Goal: Connect with others: Connect with others

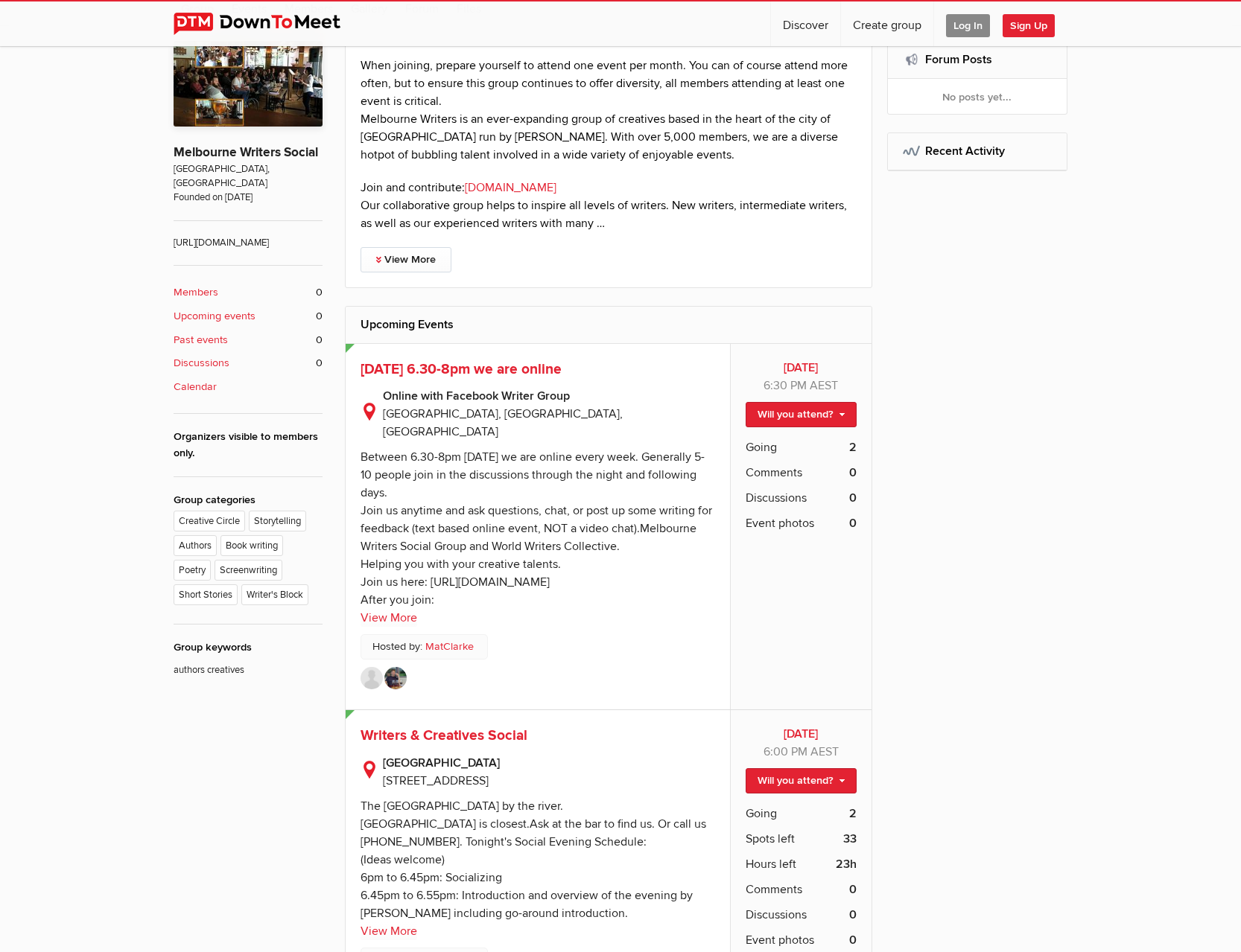
scroll to position [372, 0]
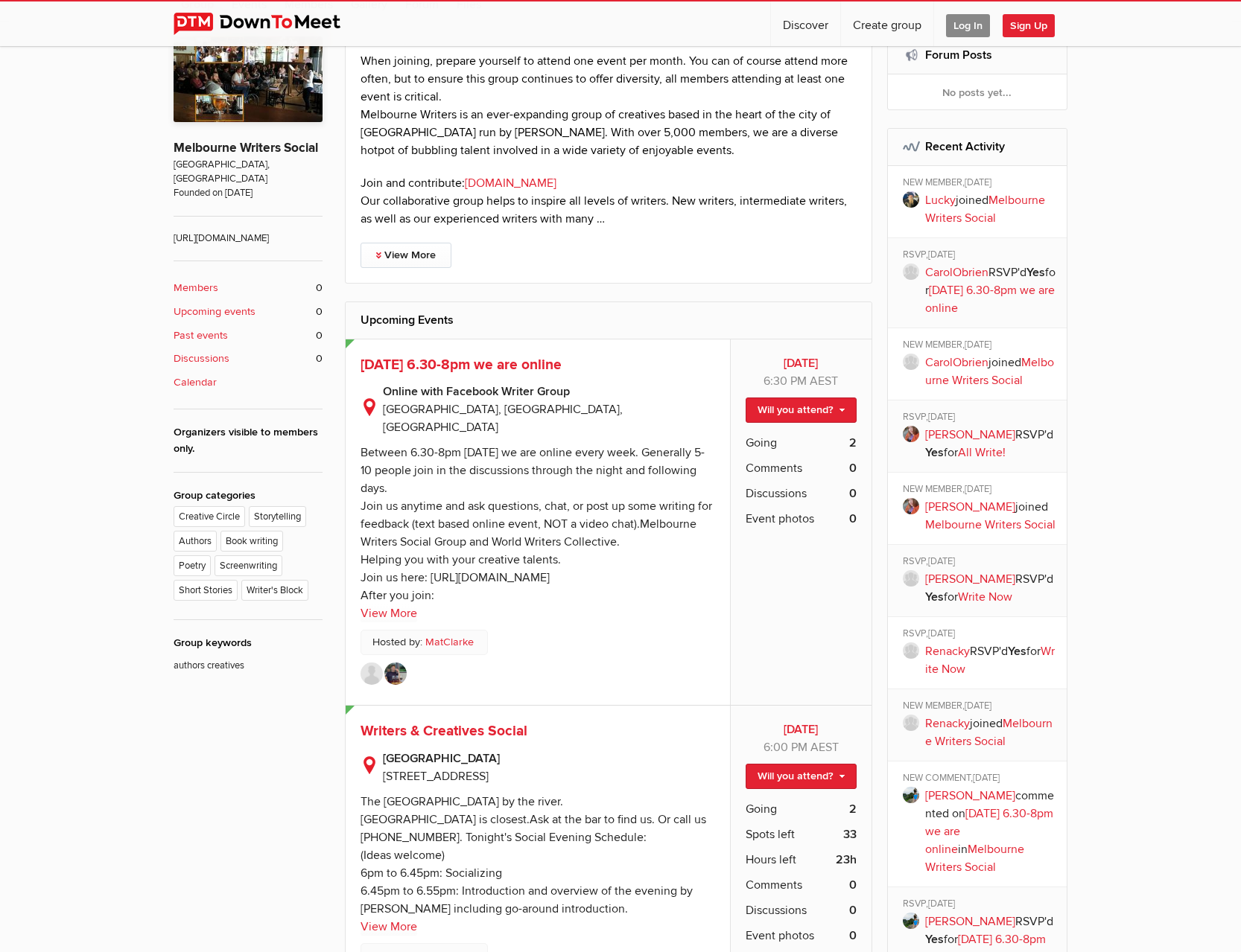
drag, startPoint x: 430, startPoint y: 563, endPoint x: 706, endPoint y: 567, distance: 276.0
click at [706, 567] on sp-text-read-more "Between 6.30-8pm [DATE] we are online every week. Generally 5-10 people join in…" at bounding box center [537, 530] width 354 height 187
click at [362, 604] on link "View More" at bounding box center [389, 613] width 57 height 18
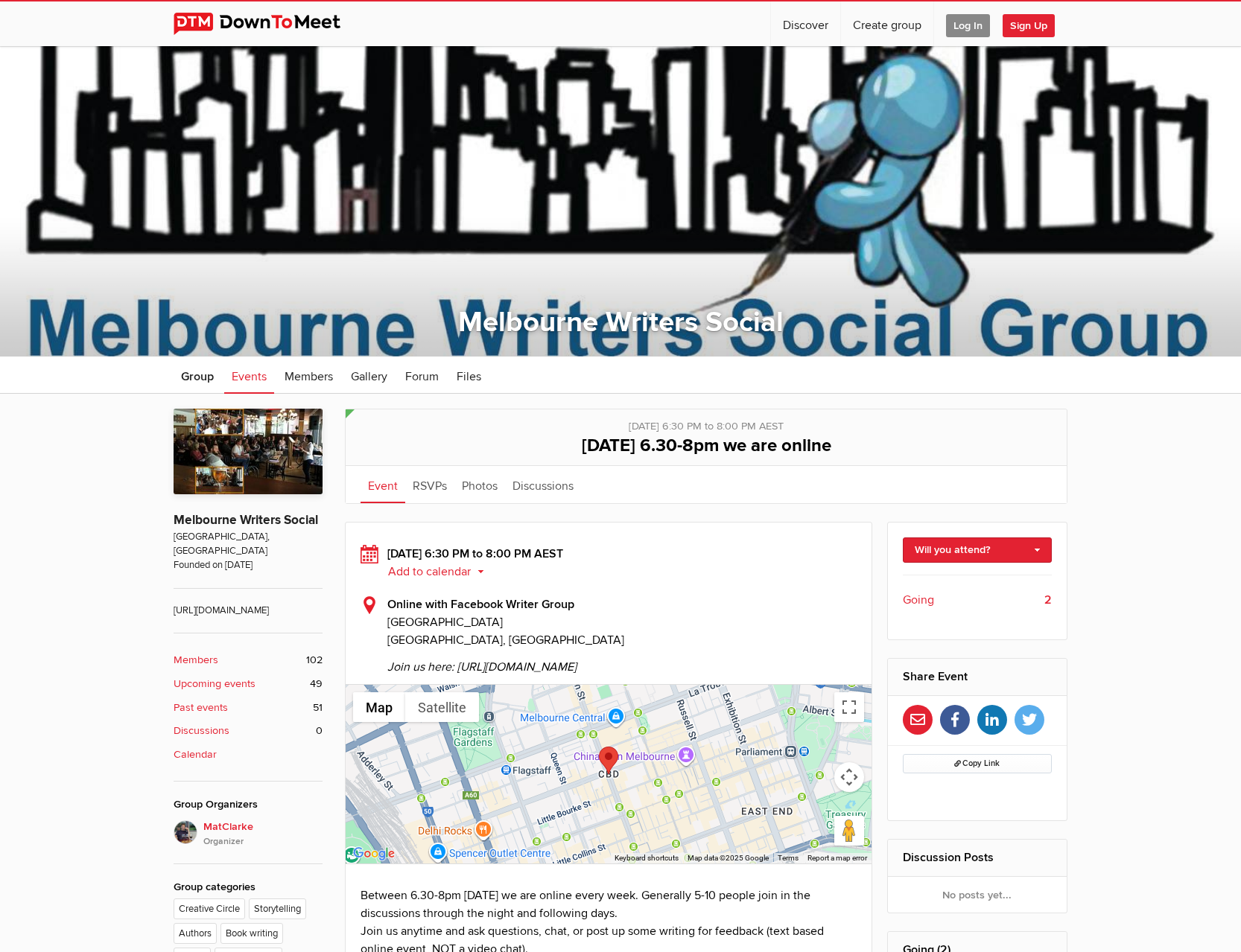
drag, startPoint x: 462, startPoint y: 667, endPoint x: 710, endPoint y: 662, distance: 248.1
click at [710, 662] on span "Join us here: [URL][DOMAIN_NAME]" at bounding box center [622, 663] width 469 height 27
drag, startPoint x: 733, startPoint y: 664, endPoint x: 460, endPoint y: 673, distance: 273.1
click at [460, 673] on span "Join us here: [URL][DOMAIN_NAME]" at bounding box center [622, 663] width 469 height 27
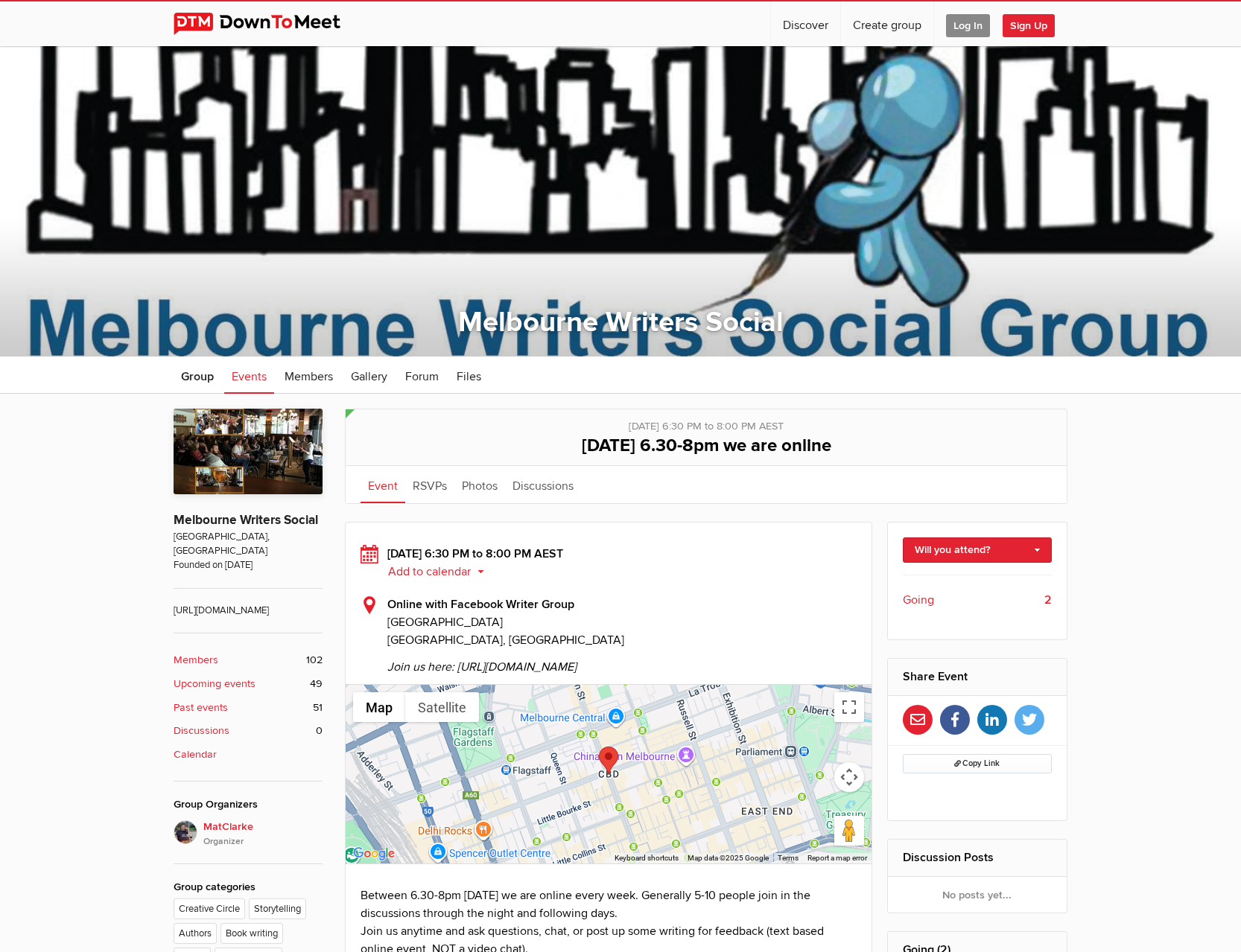
copy span "[URL][DOMAIN_NAME]"
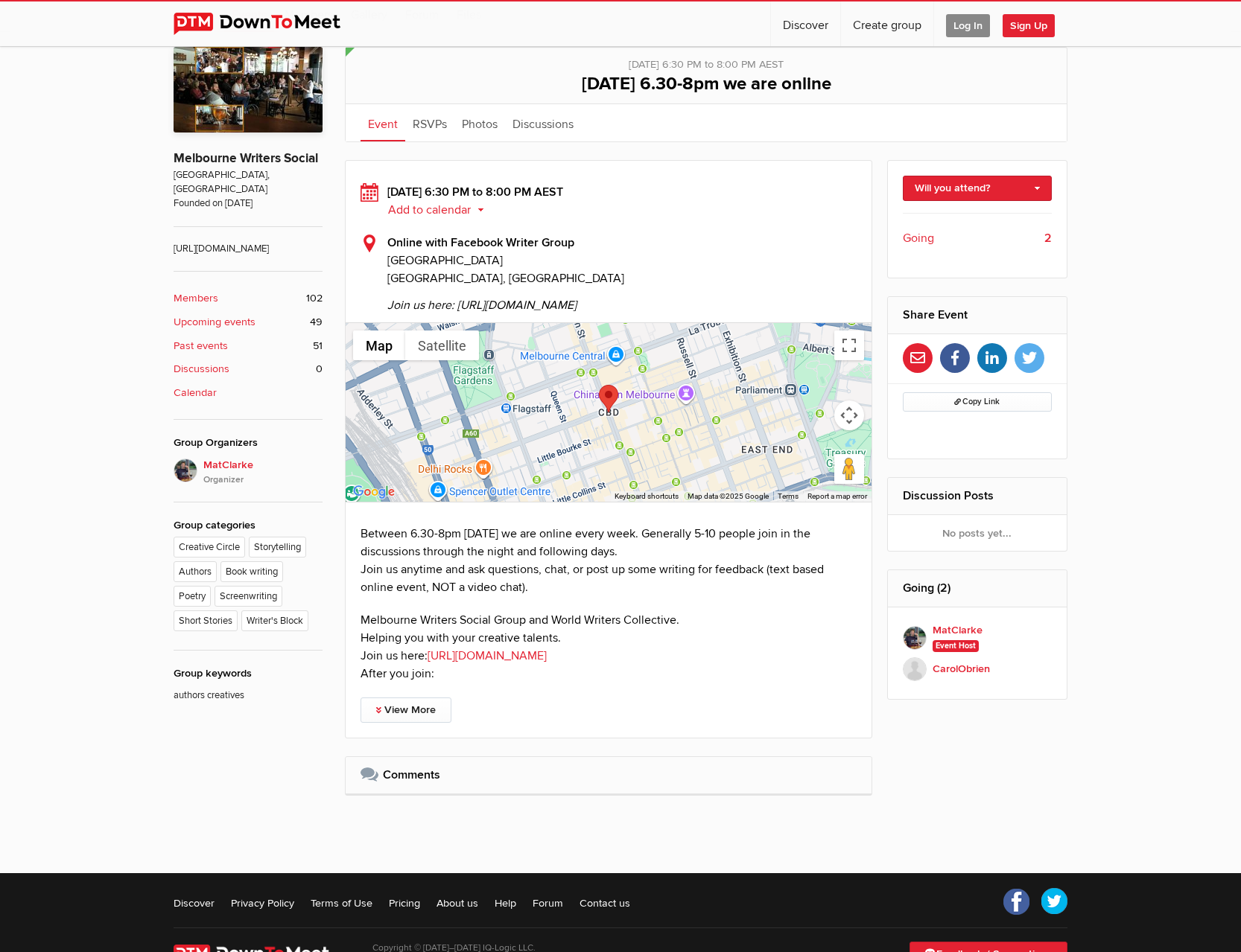
scroll to position [408, 0]
